Goal: Navigation & Orientation: Find specific page/section

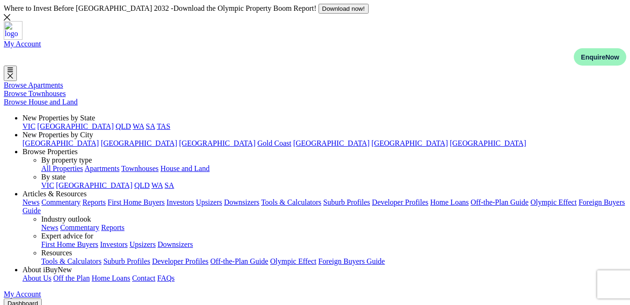
click at [531, 55] on div "My Account Enquire Now Enquire [DATE] Get in touch with one of our property exp…" at bounding box center [315, 53] width 622 height 26
click at [41, 48] on link "My Account" at bounding box center [22, 44] width 37 height 8
click at [10, 14] on icon at bounding box center [7, 17] width 7 height 7
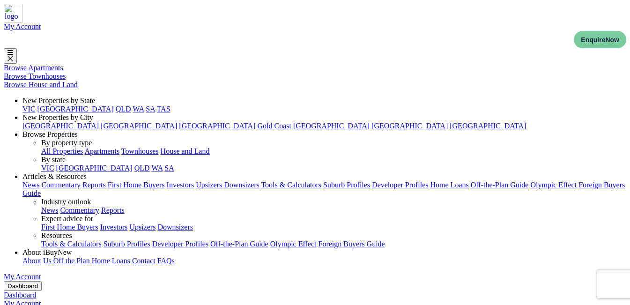
click at [591, 31] on button "Enquire Now" at bounding box center [600, 39] width 52 height 17
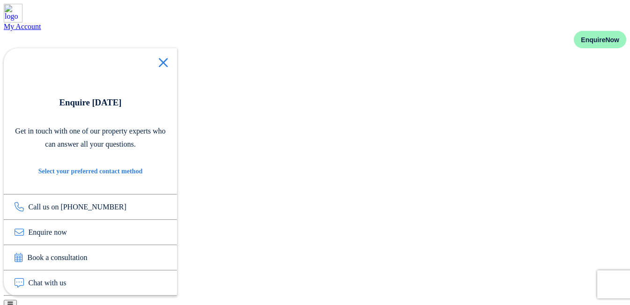
click at [22, 16] on img "navigations" at bounding box center [13, 13] width 19 height 19
